Goal: Information Seeking & Learning: Compare options

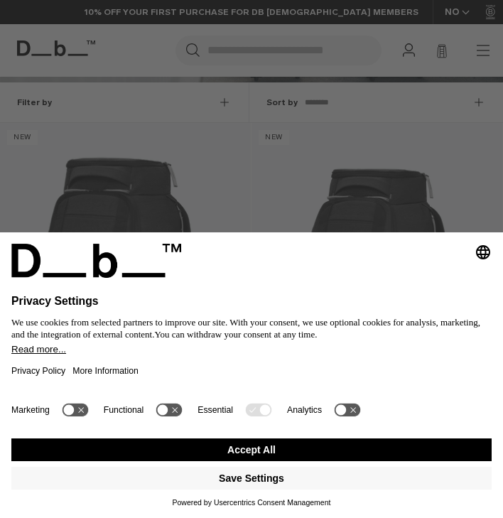
click at [249, 450] on button "Accept All" at bounding box center [251, 450] width 480 height 23
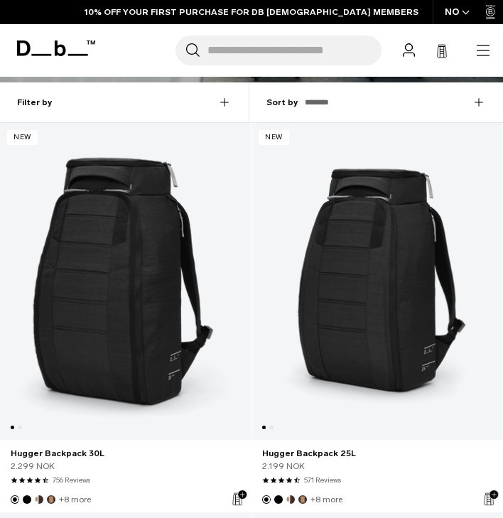
click at [104, 306] on link "Hugger Backpack 30L" at bounding box center [125, 281] width 251 height 317
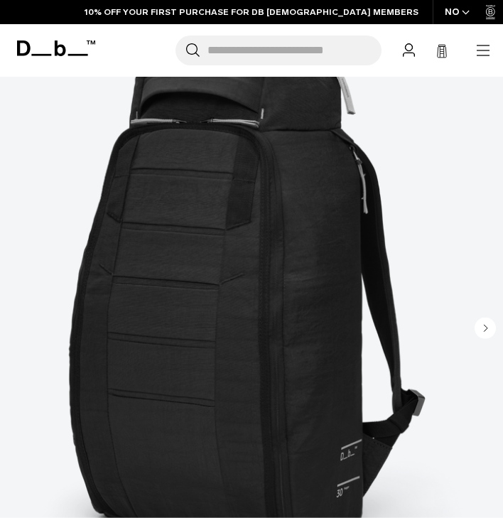
scroll to position [178, 0]
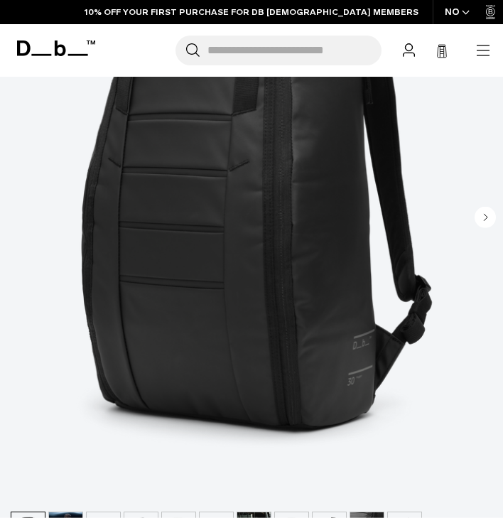
scroll to position [512, 0]
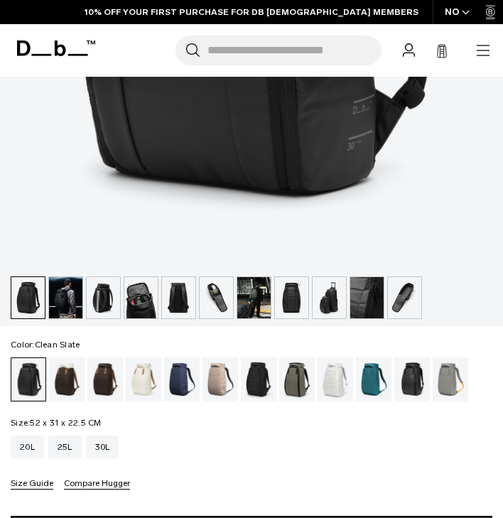
click at [338, 383] on div "Clean Slate" at bounding box center [336, 380] width 36 height 44
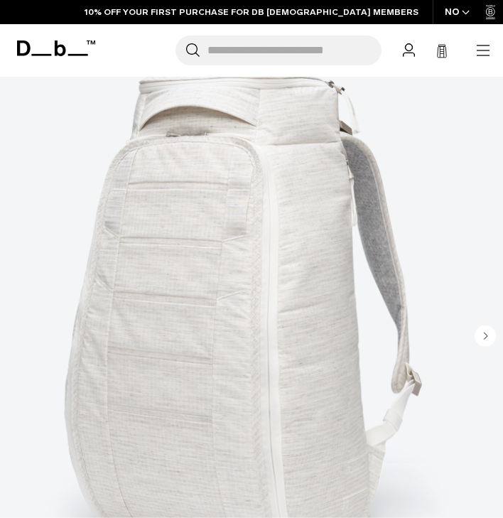
scroll to position [171, 0]
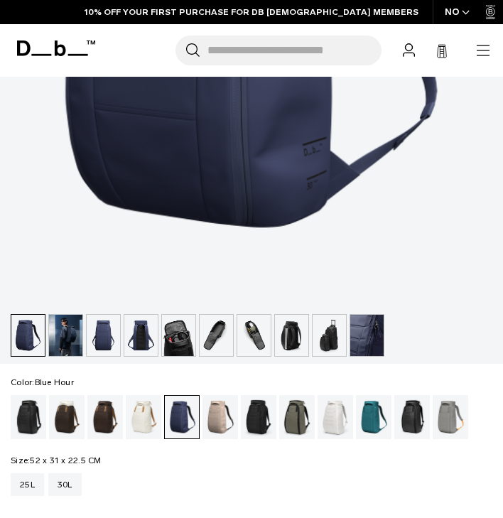
scroll to position [477, 0]
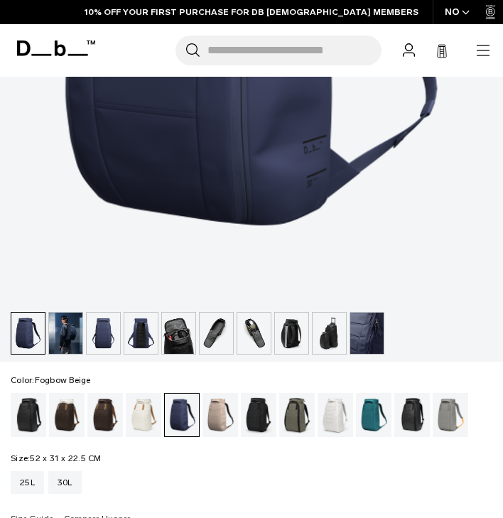
click at [222, 412] on div "Fogbow Beige" at bounding box center [221, 415] width 36 height 44
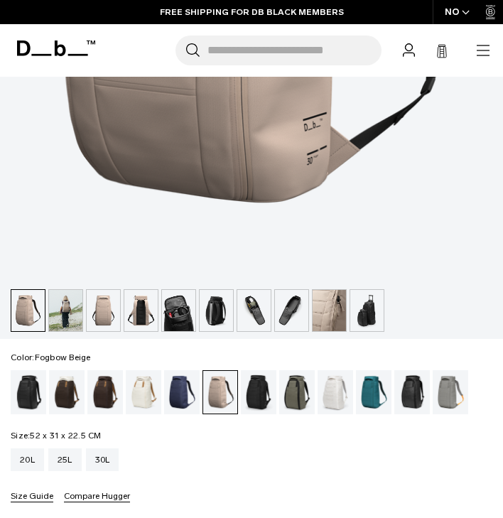
scroll to position [508, 0]
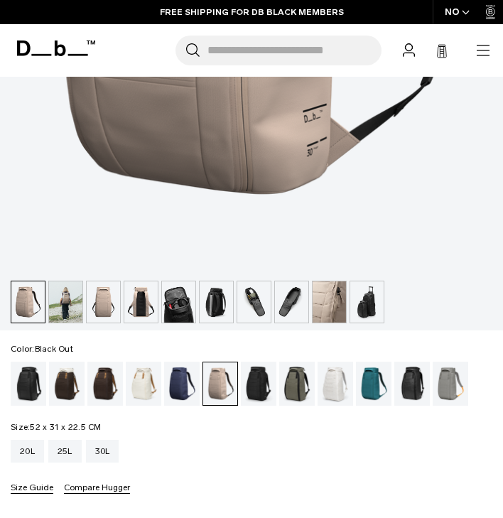
click at [24, 380] on div "Black Out" at bounding box center [29, 384] width 36 height 44
